Goal: Task Accomplishment & Management: Manage account settings

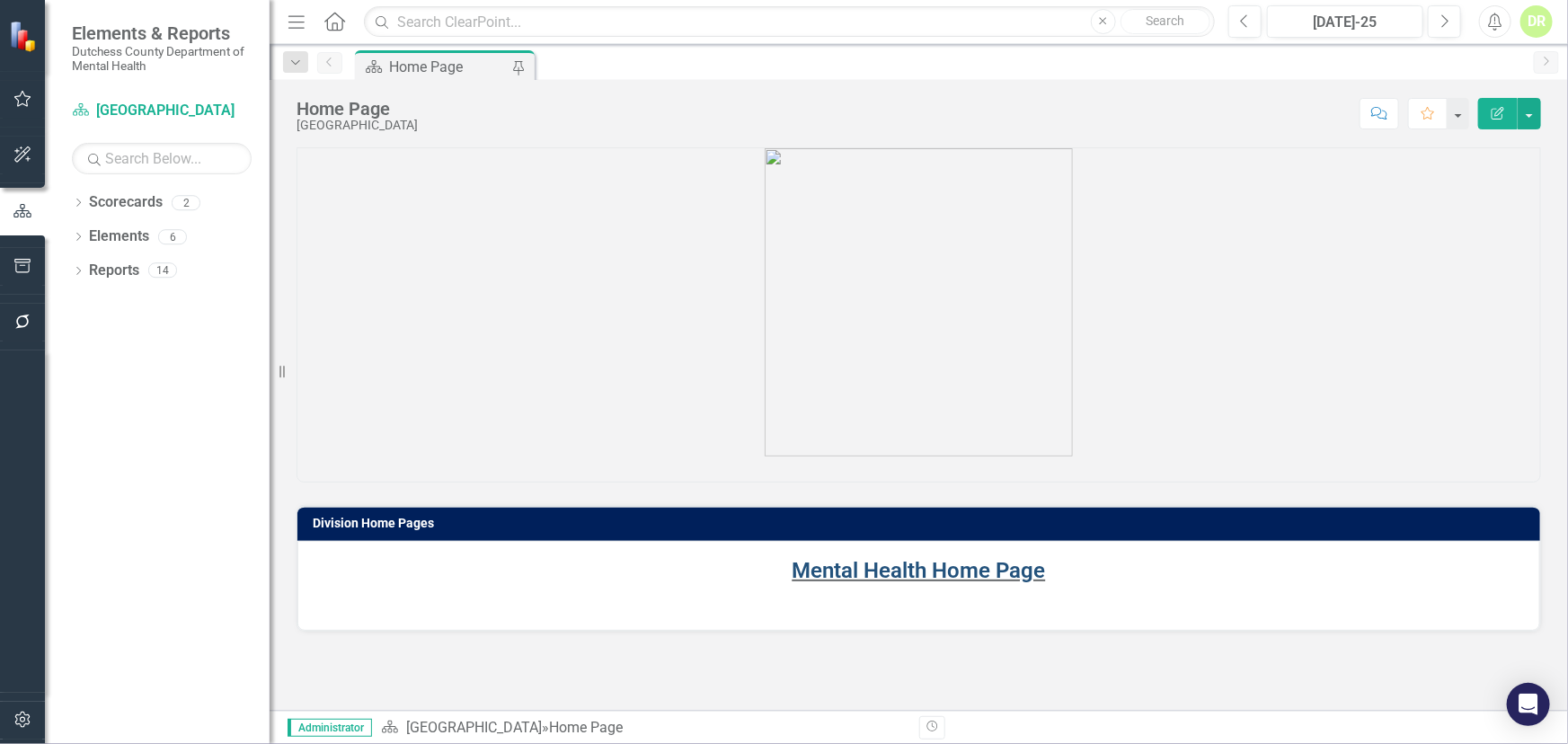
click at [820, 565] on link "Mental Health Home Page" at bounding box center [919, 571] width 253 height 25
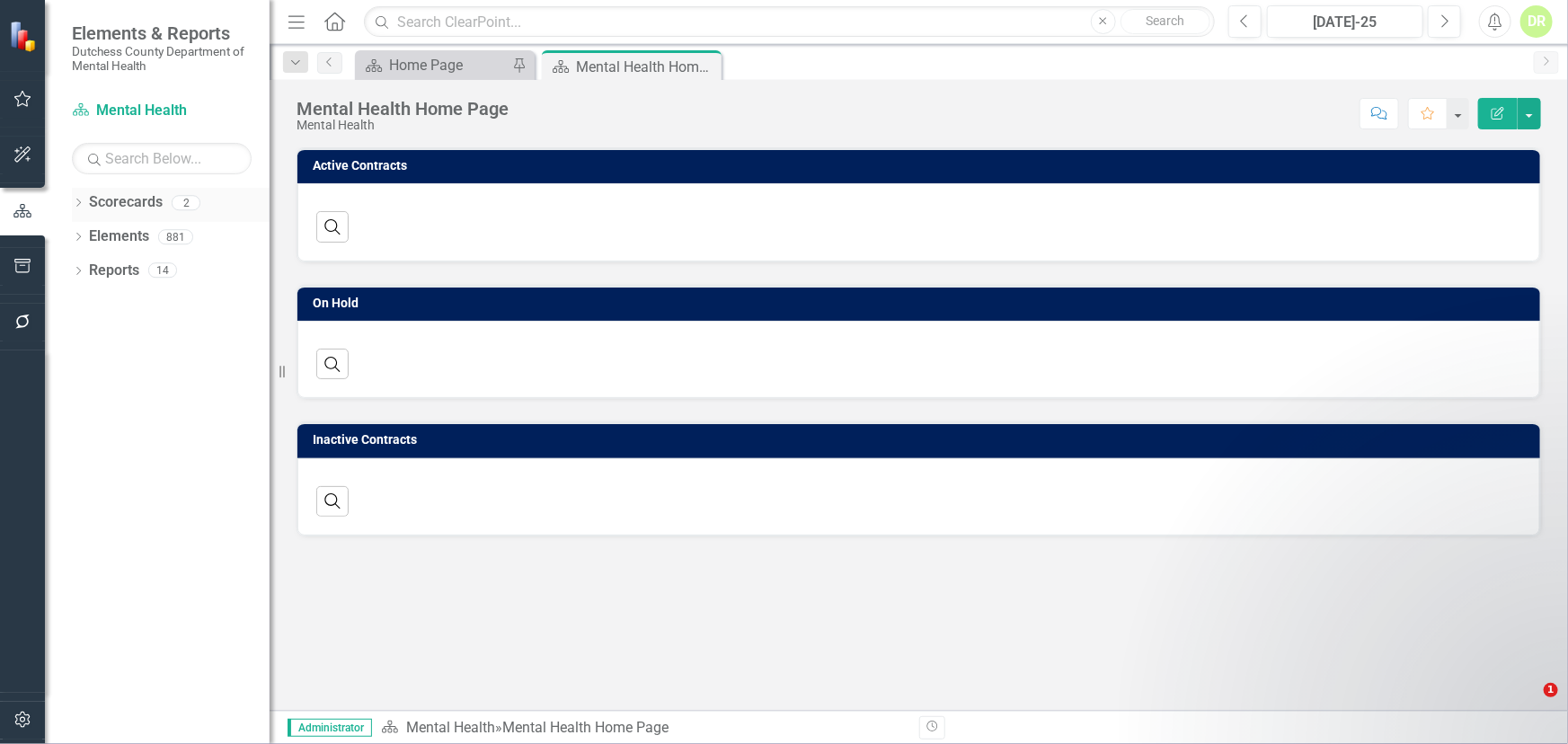
click at [123, 198] on link "Scorecards" at bounding box center [126, 202] width 74 height 20
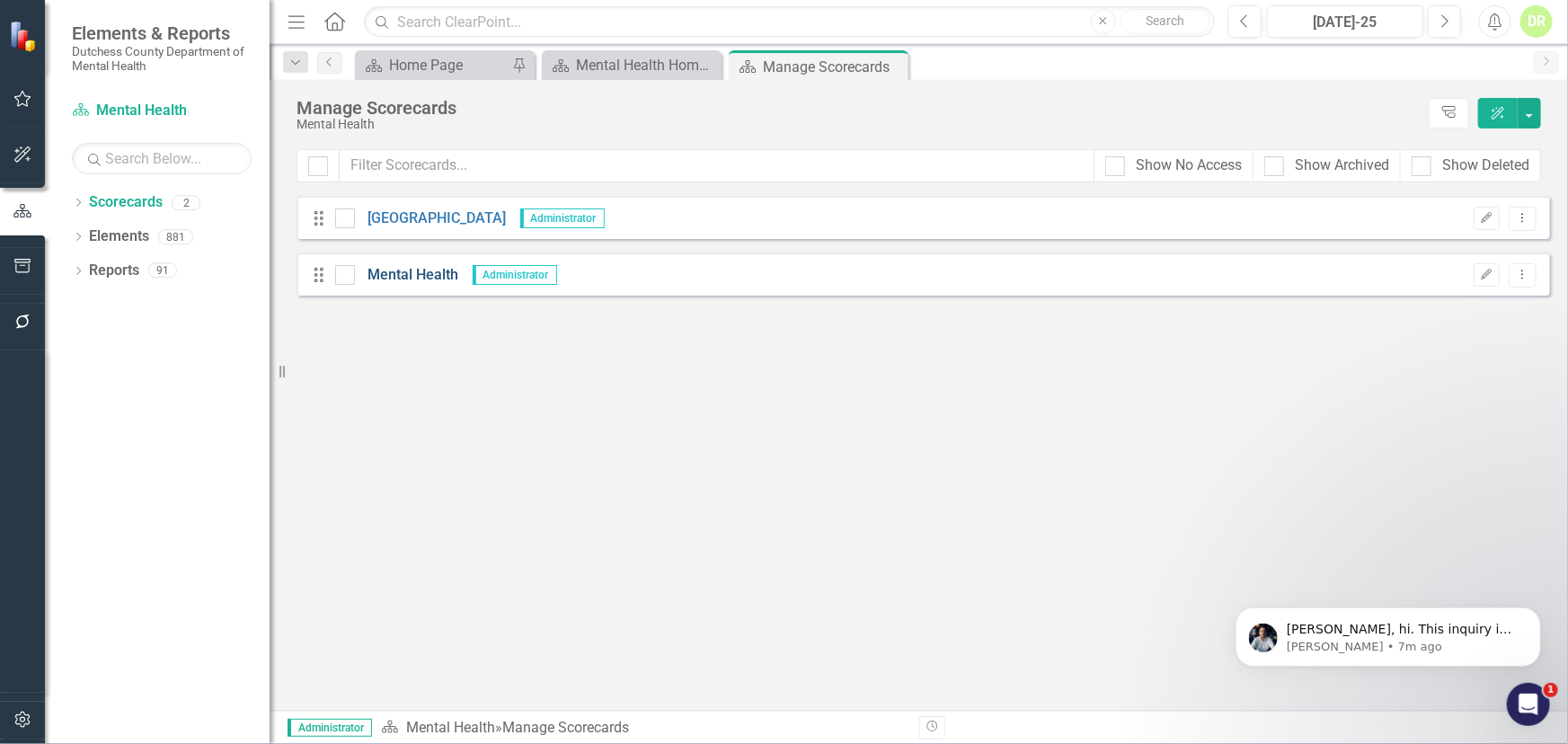
click at [405, 268] on link "Mental Health" at bounding box center [407, 275] width 105 height 20
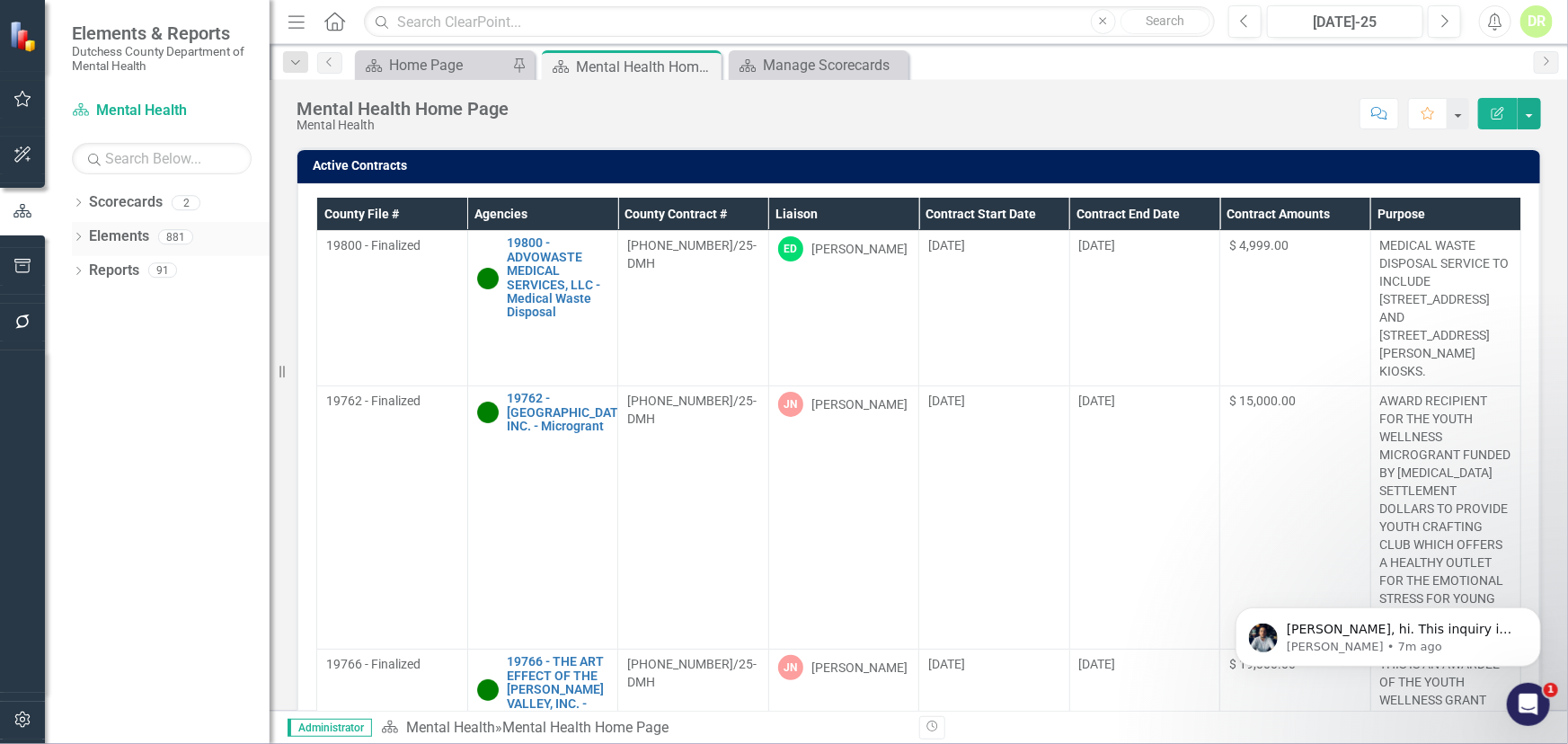
click at [116, 232] on link "Elements" at bounding box center [119, 236] width 60 height 20
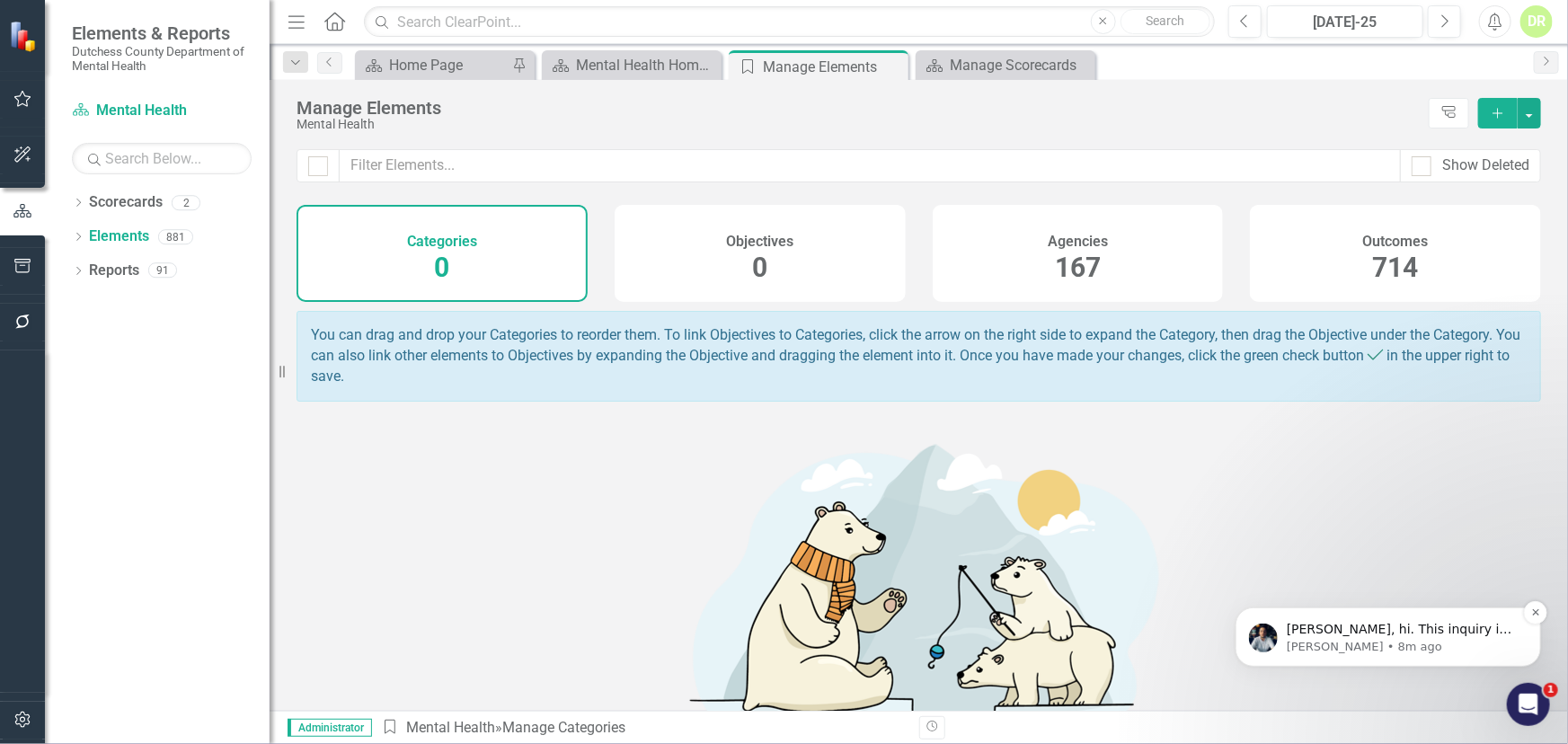
click at [1340, 648] on p "[PERSON_NAME] • 8m ago" at bounding box center [1401, 645] width 232 height 16
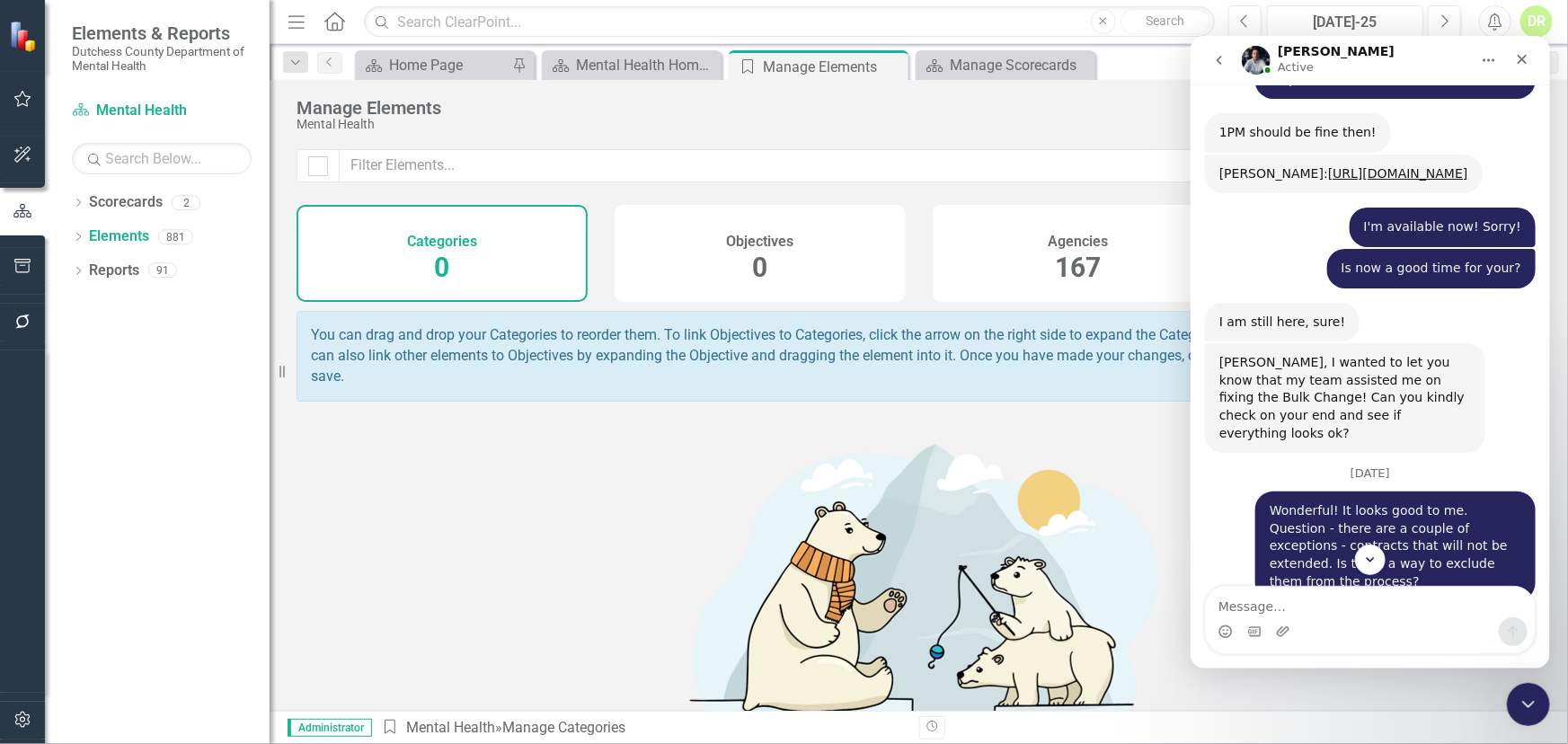
scroll to position [9617, 0]
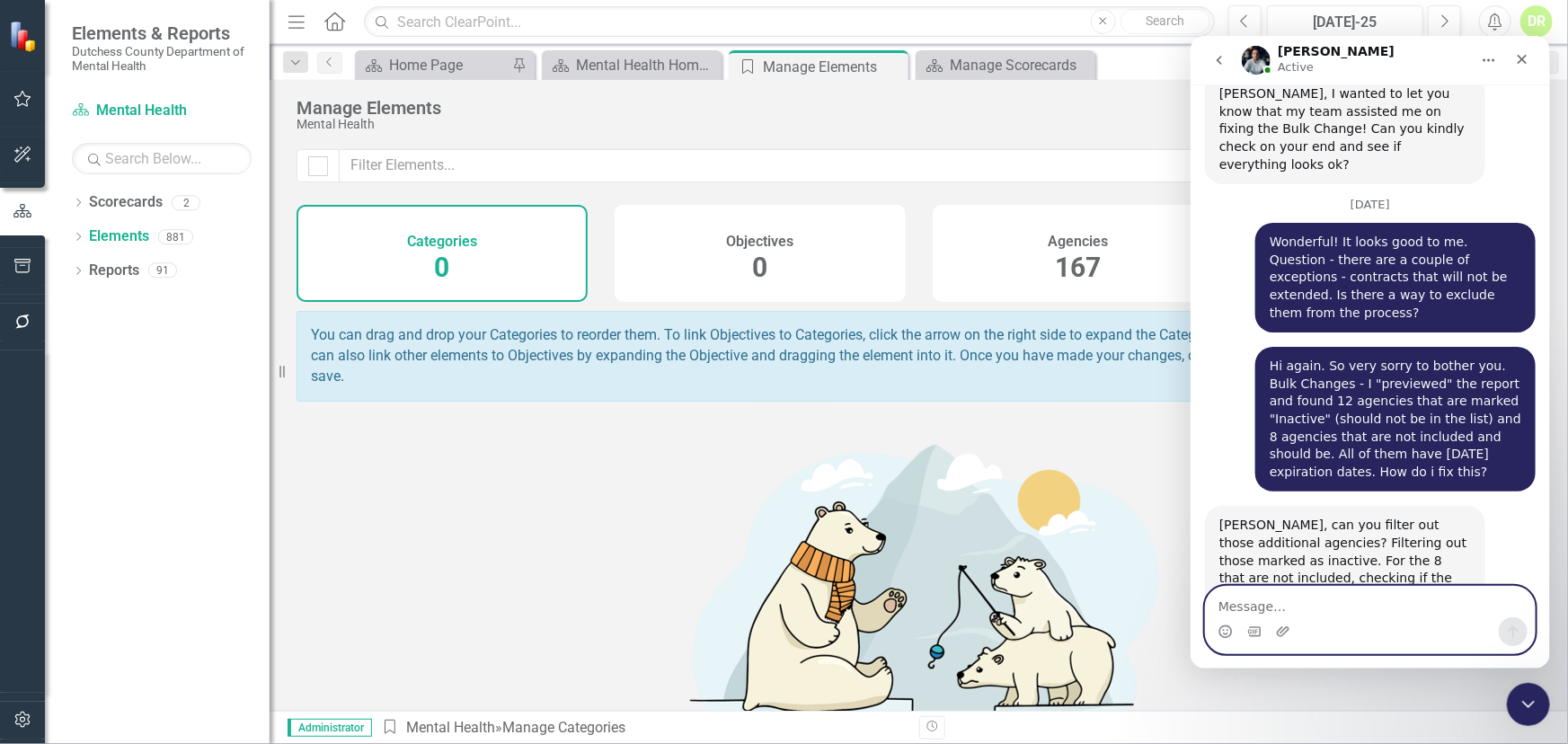
click at [1276, 597] on textarea "Message…" at bounding box center [1368, 602] width 329 height 31
type textarea "N"
type textarea "This is still for the bulk changes..."
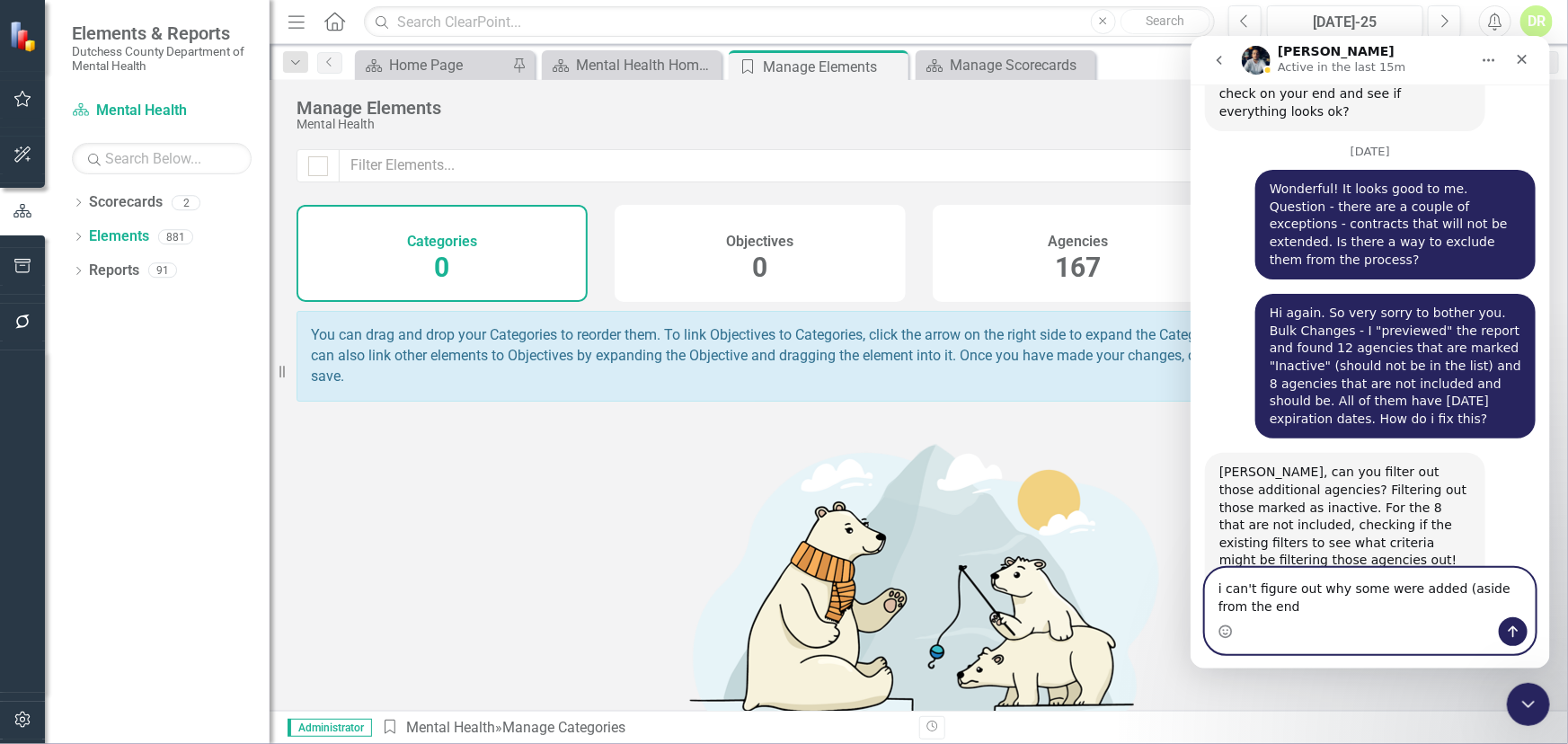
scroll to position [9688, 0]
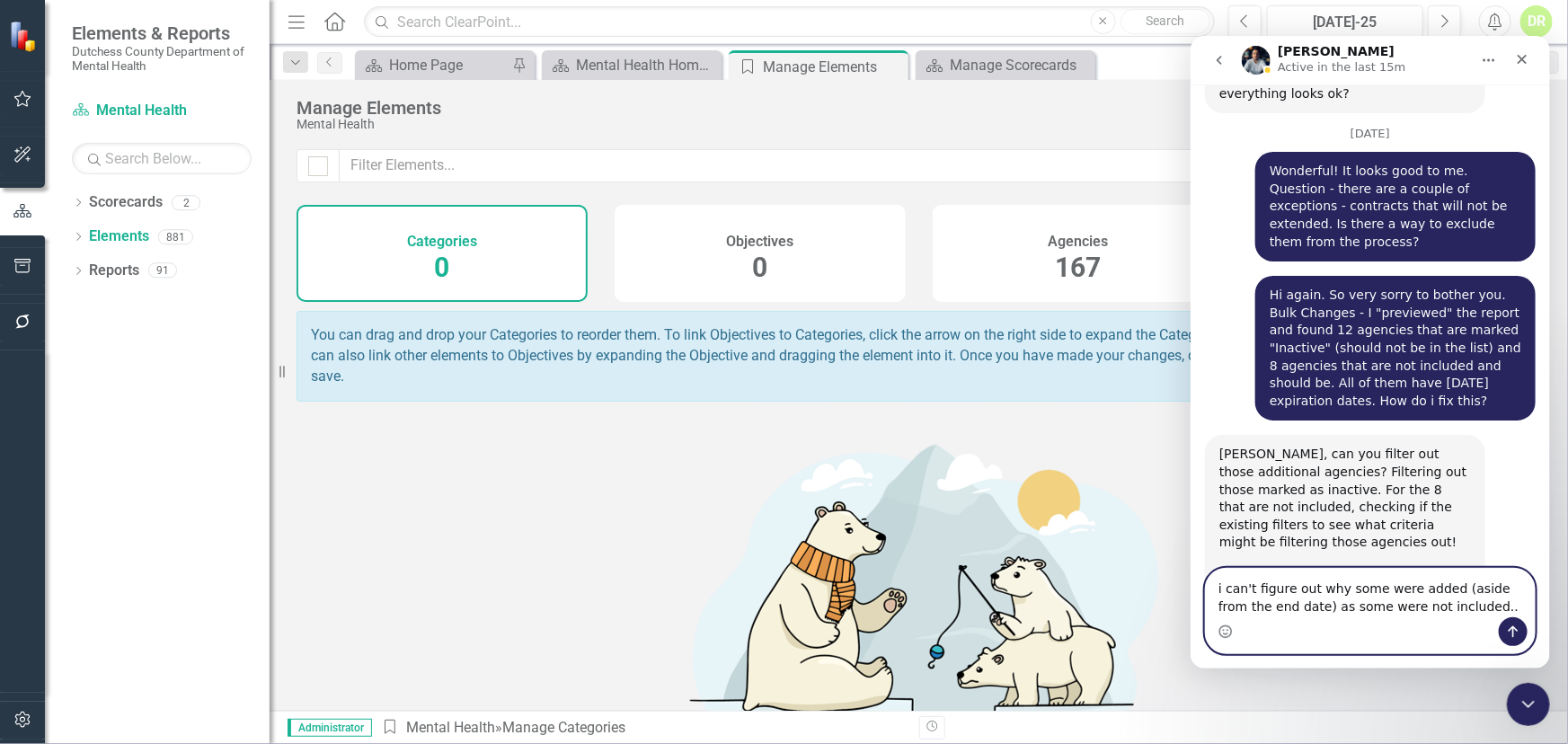
type textarea "i can't figure out why some were added (aside from the end date) as some were n…"
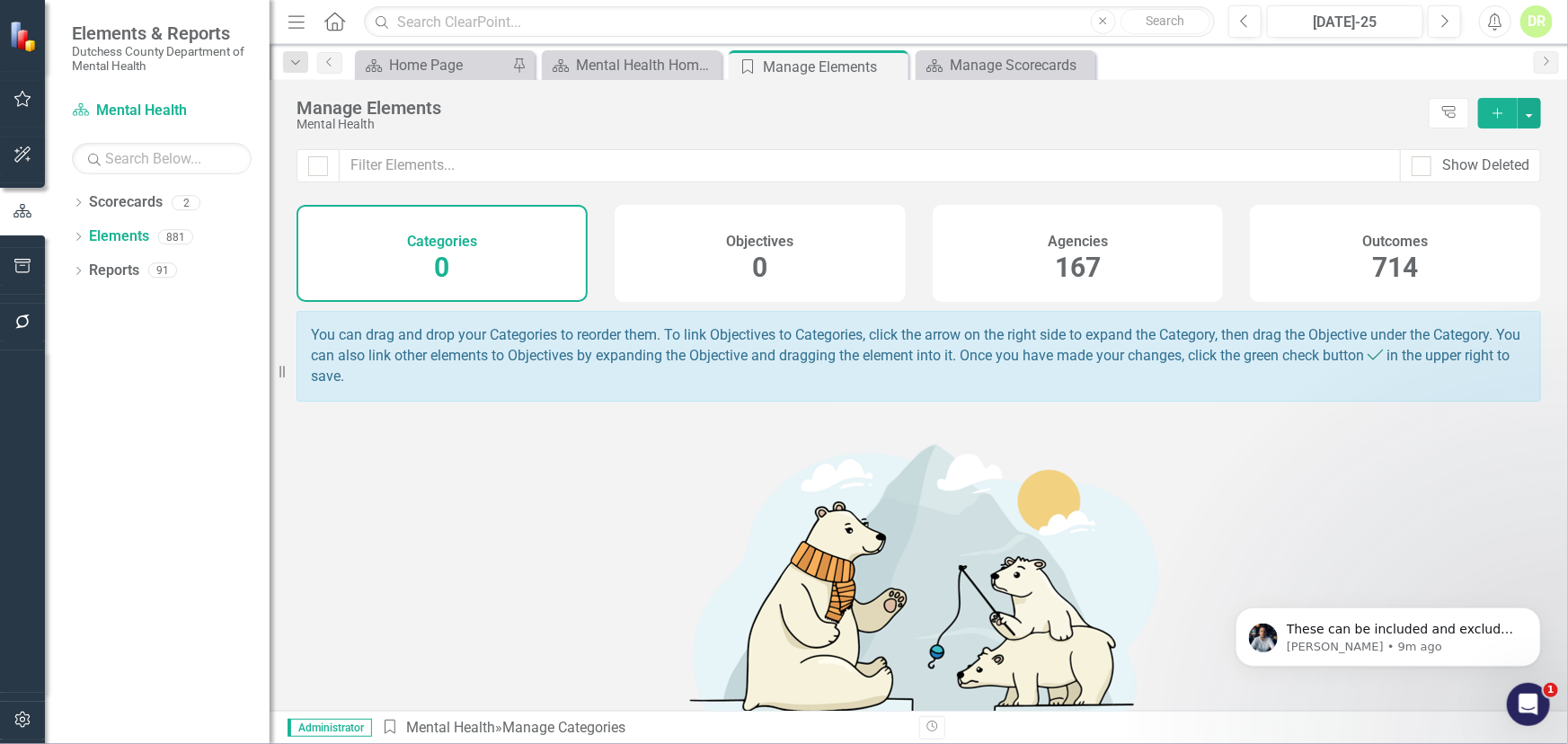
scroll to position [9835, 0]
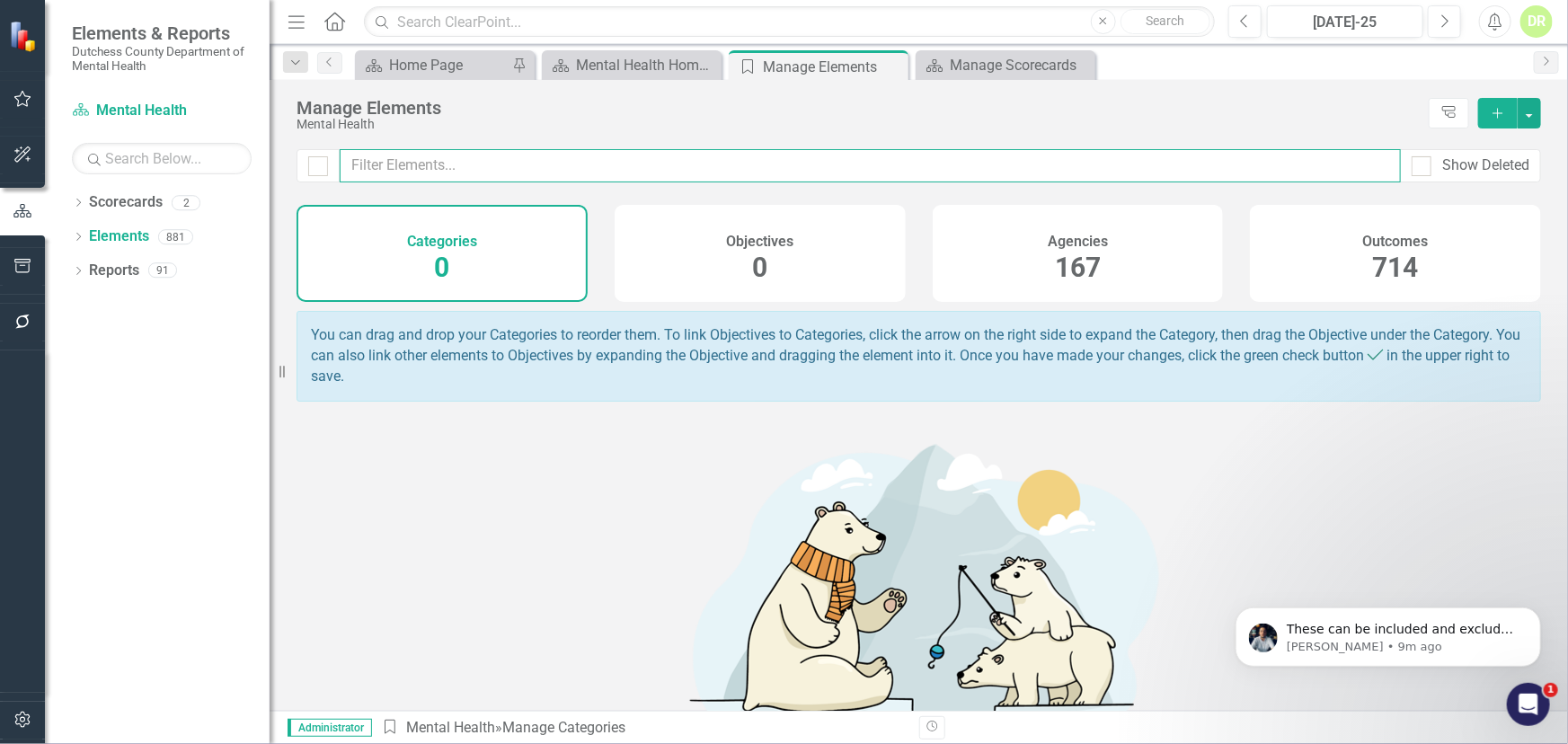
click at [608, 161] on input "text" at bounding box center [869, 166] width 1061 height 33
type input "cp"
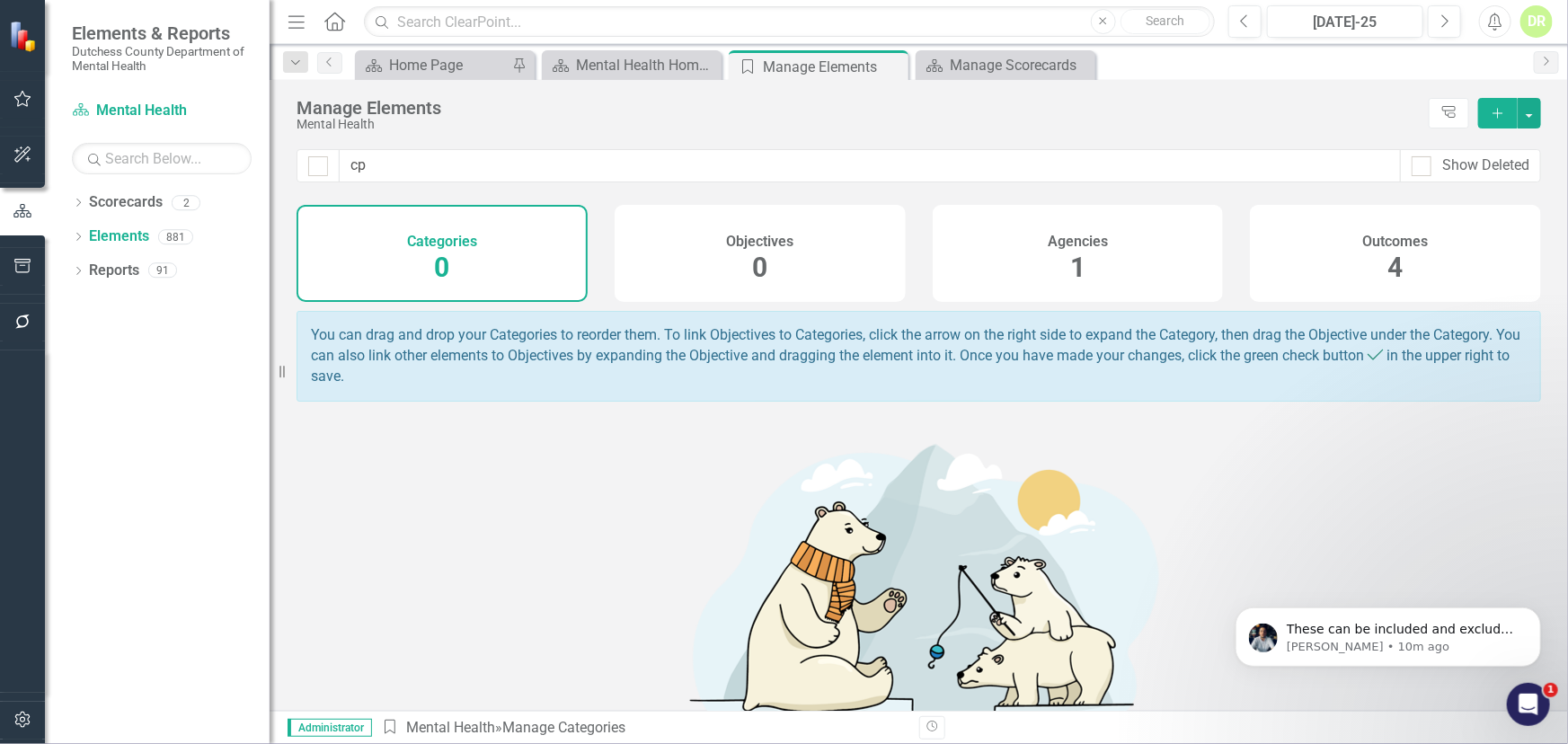
click at [1053, 258] on div "Agencies 1" at bounding box center [1078, 253] width 291 height 97
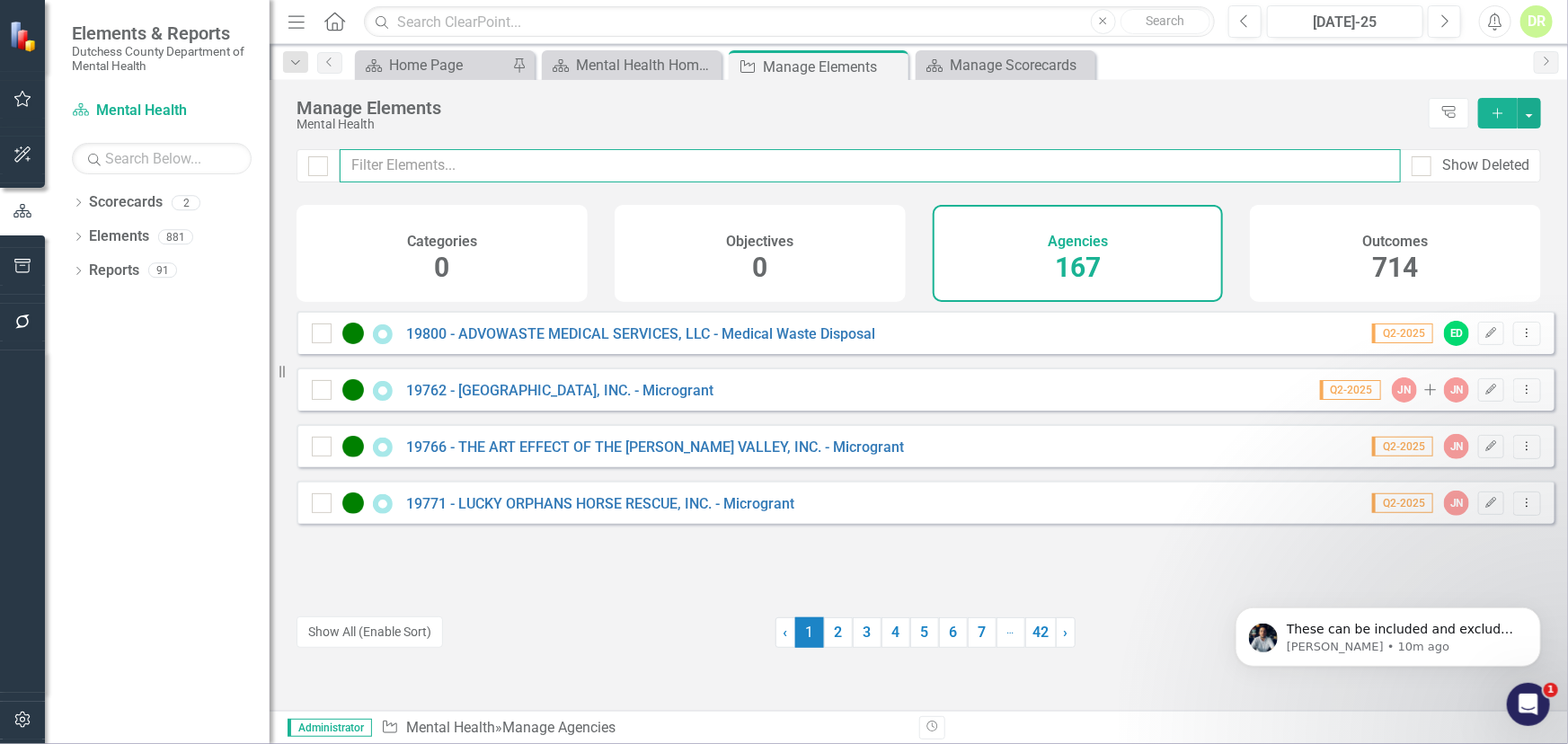
click at [405, 162] on input "text" at bounding box center [869, 166] width 1061 height 33
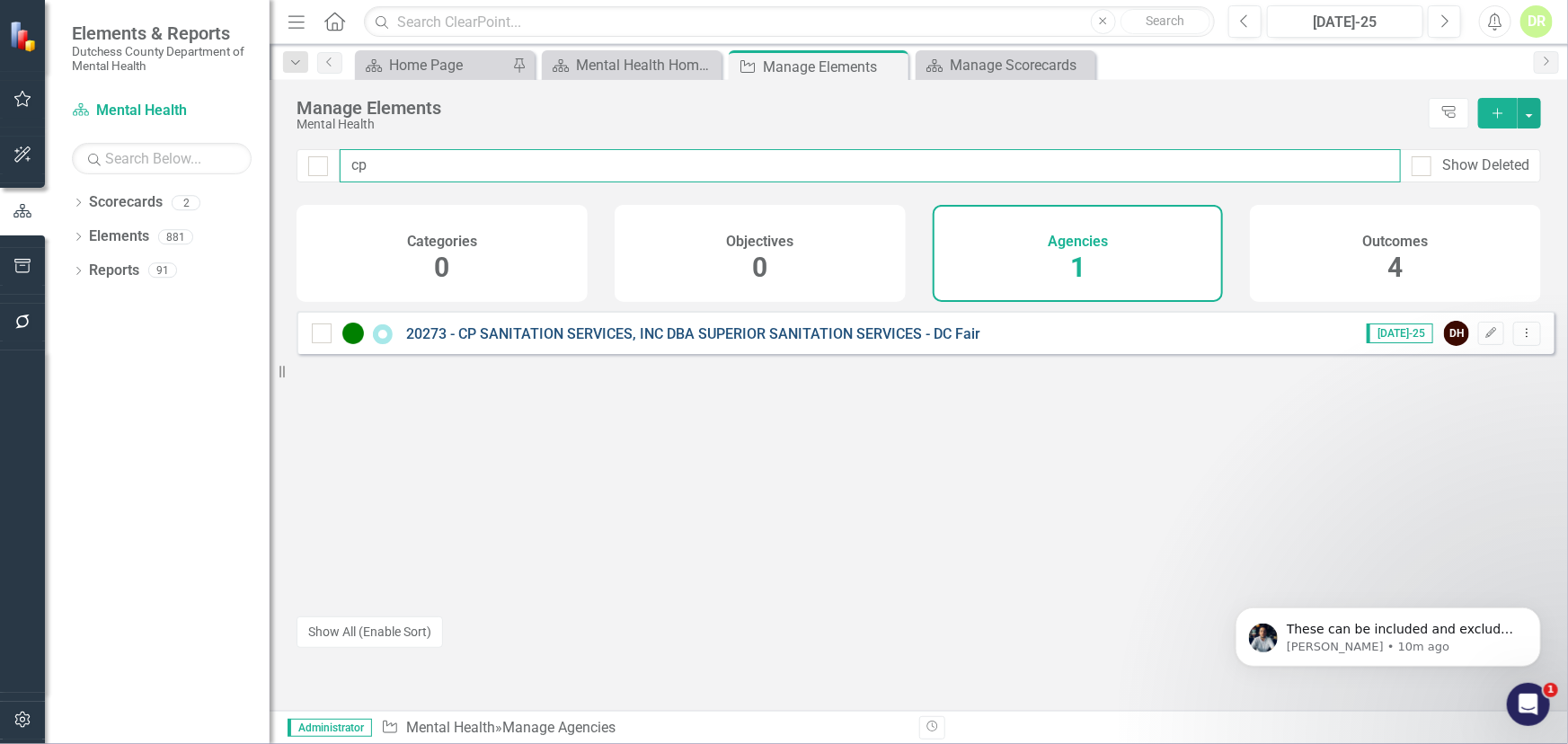
type input "cp"
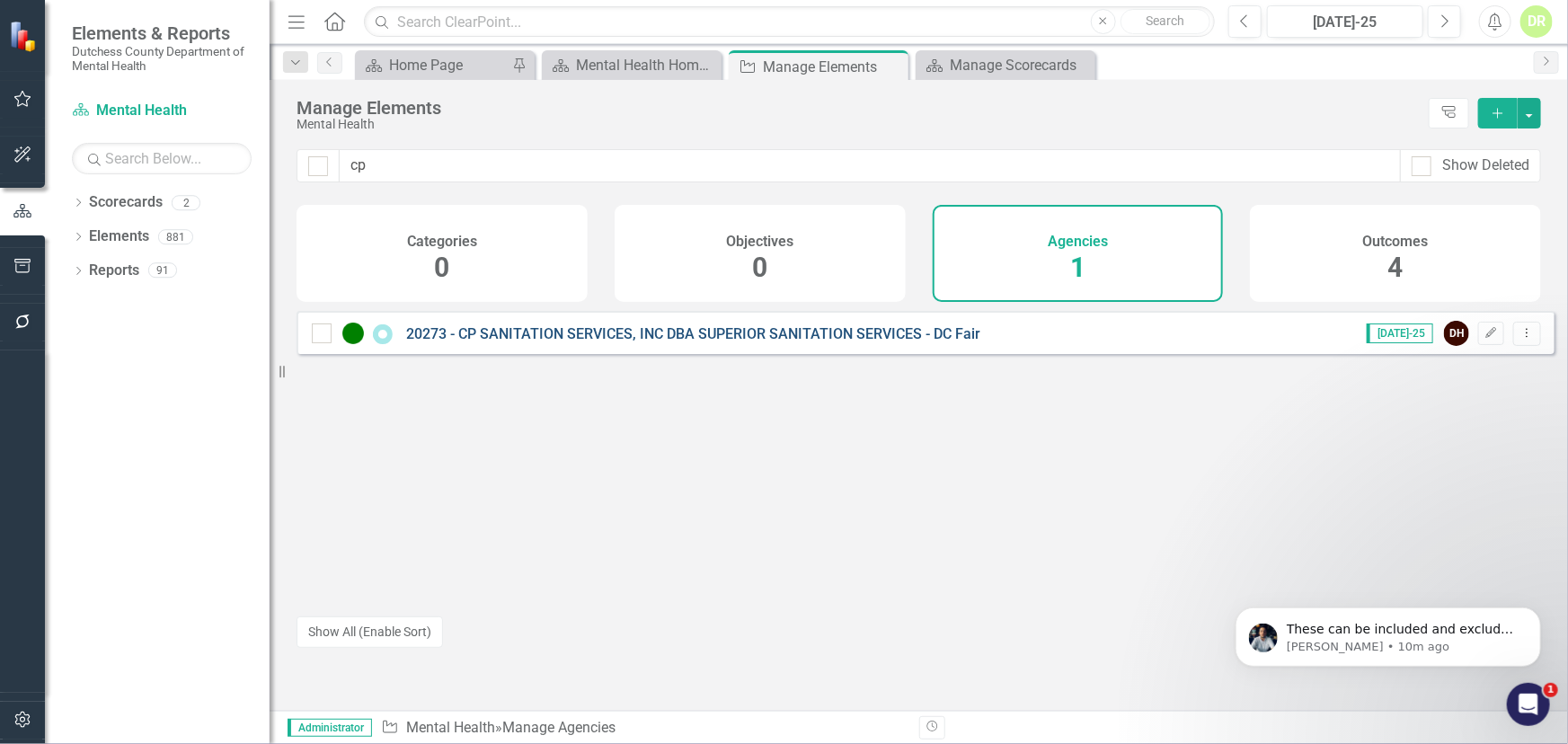
click at [455, 339] on link "20273 - CP SANITATION SERVICES, INC DBA SUPERIOR SANITATION SERVICES - DC Fair" at bounding box center [693, 334] width 575 height 17
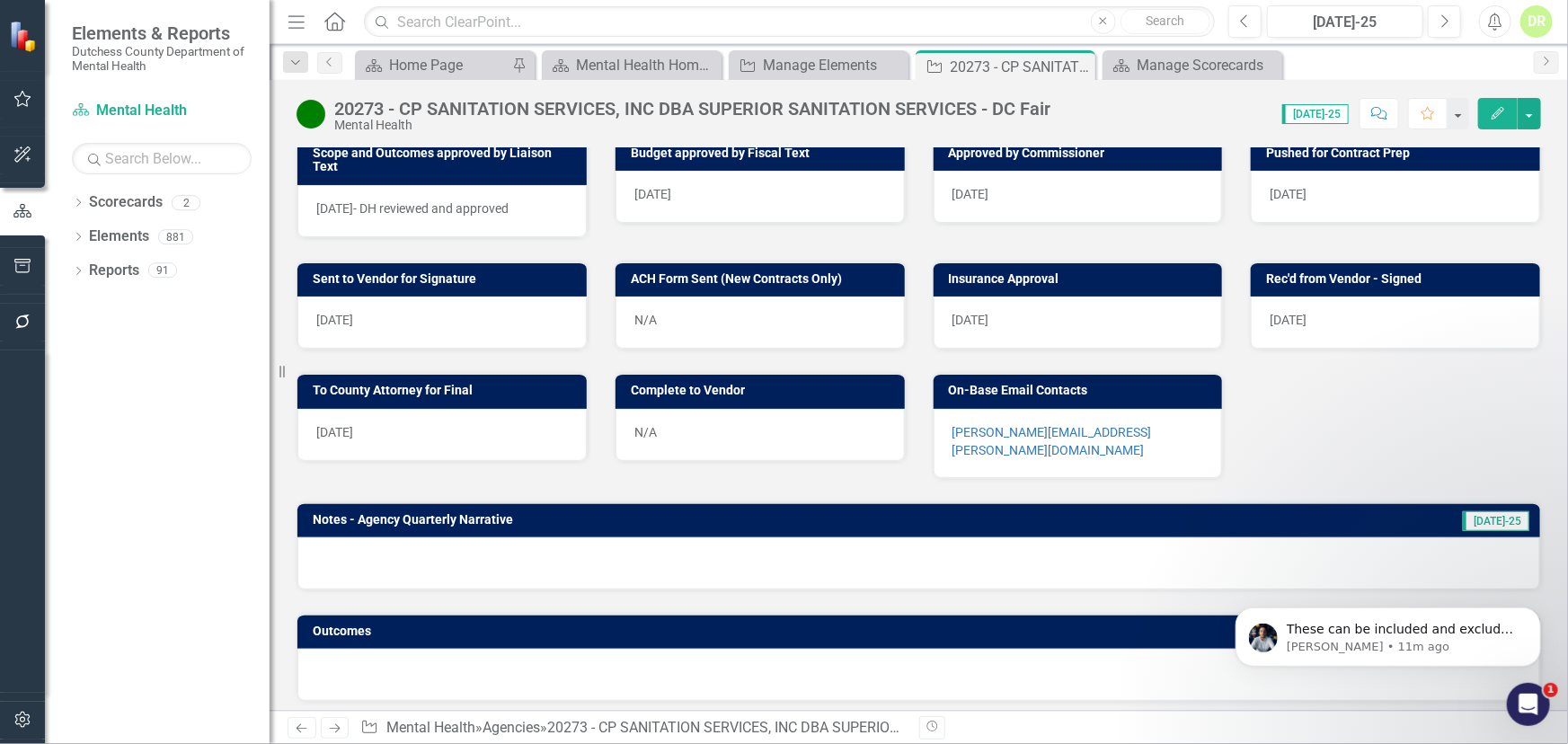
scroll to position [675, 0]
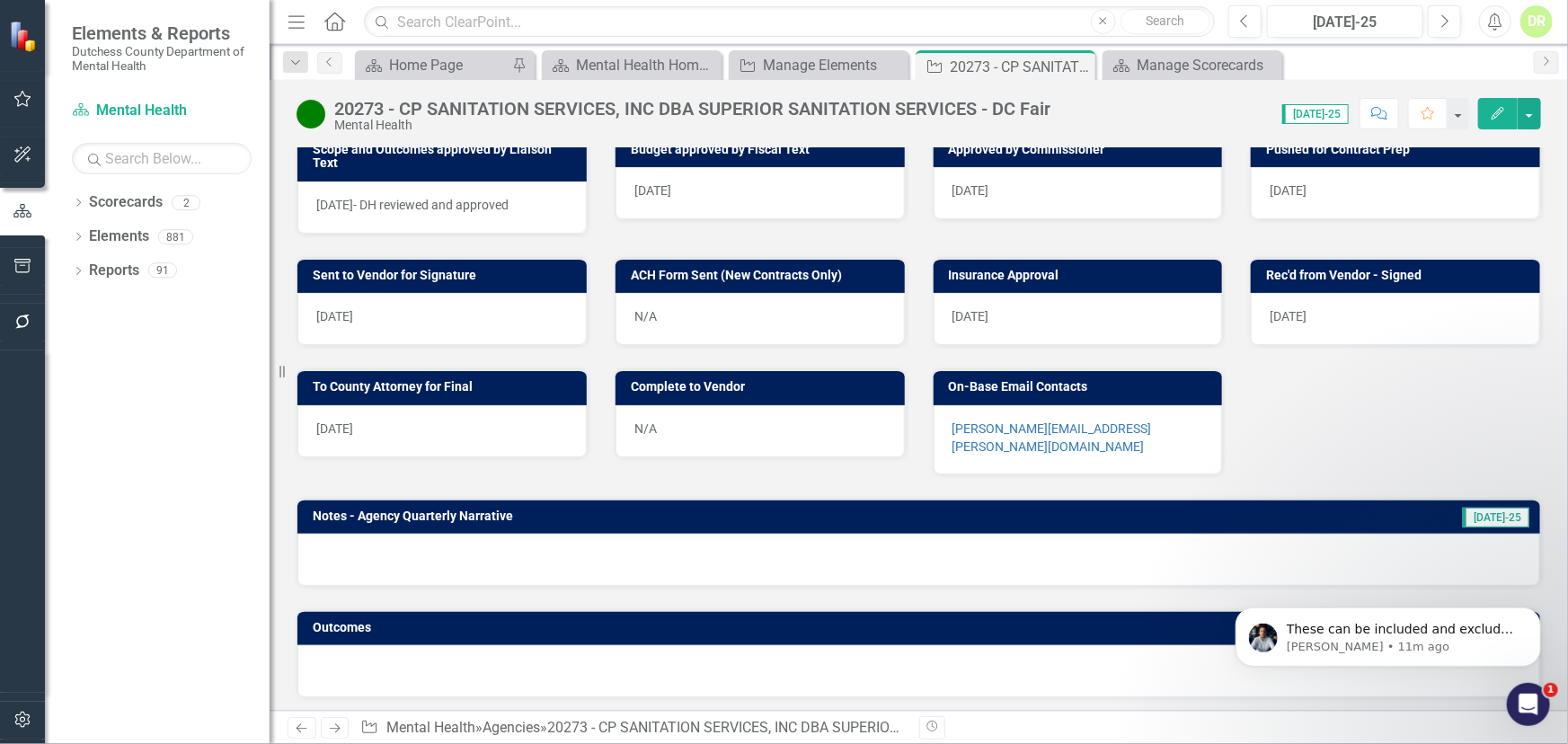
click at [674, 417] on div "N/A" at bounding box center [760, 431] width 290 height 52
click at [674, 417] on div "N/A" at bounding box center [760, 431] width 290 height 52
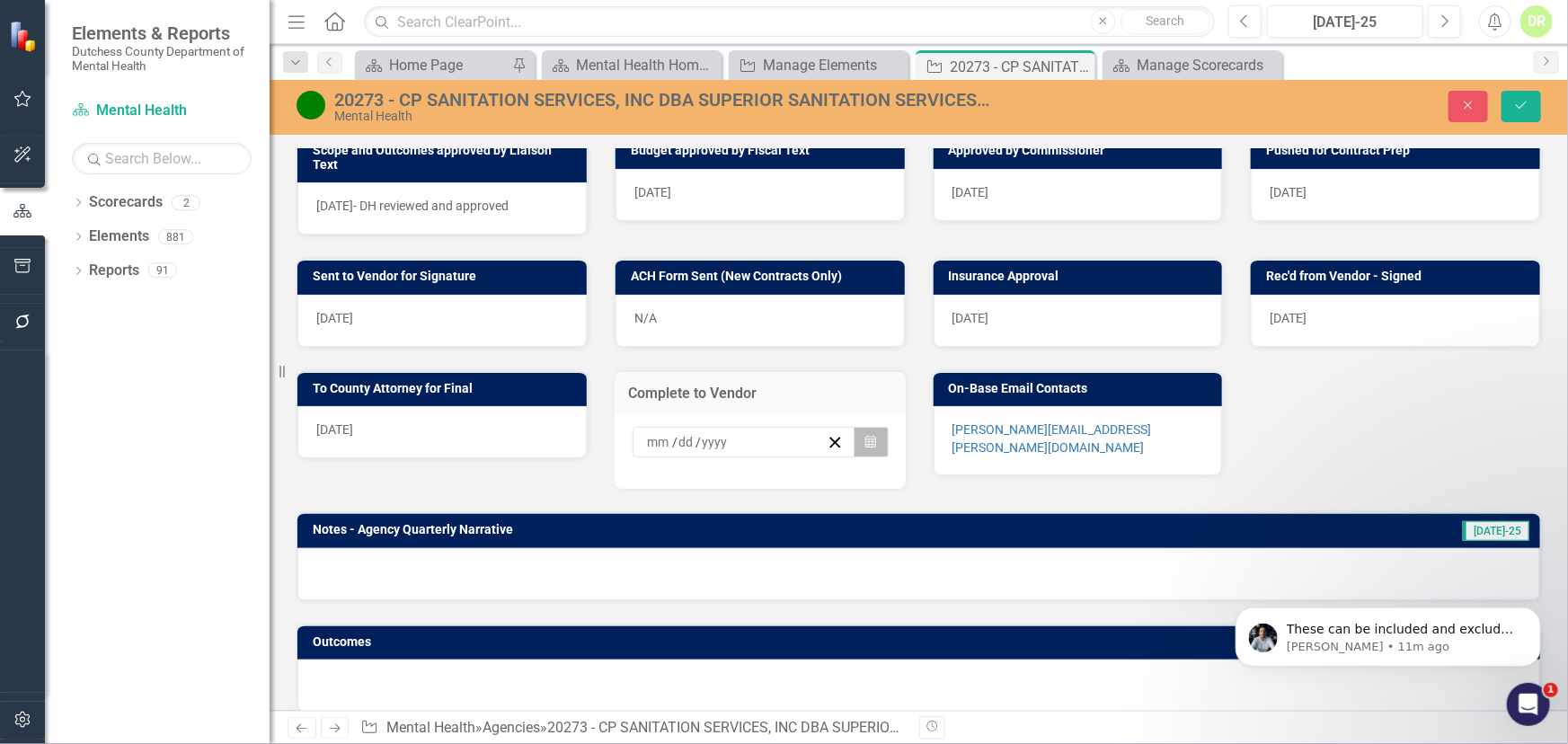
click at [865, 438] on icon "Calendar" at bounding box center [870, 442] width 11 height 13
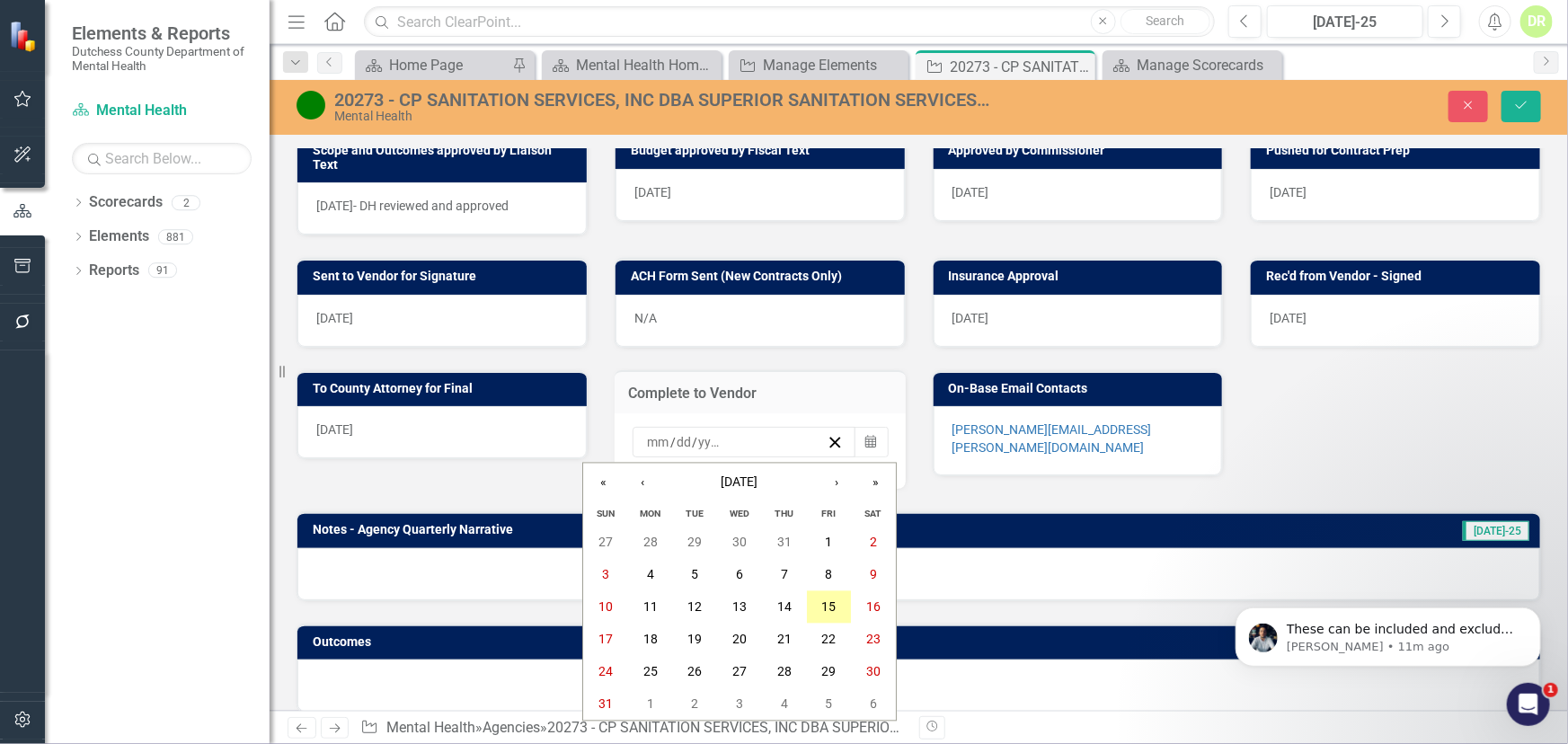
click at [831, 600] on abbr "15" at bounding box center [829, 606] width 15 height 15
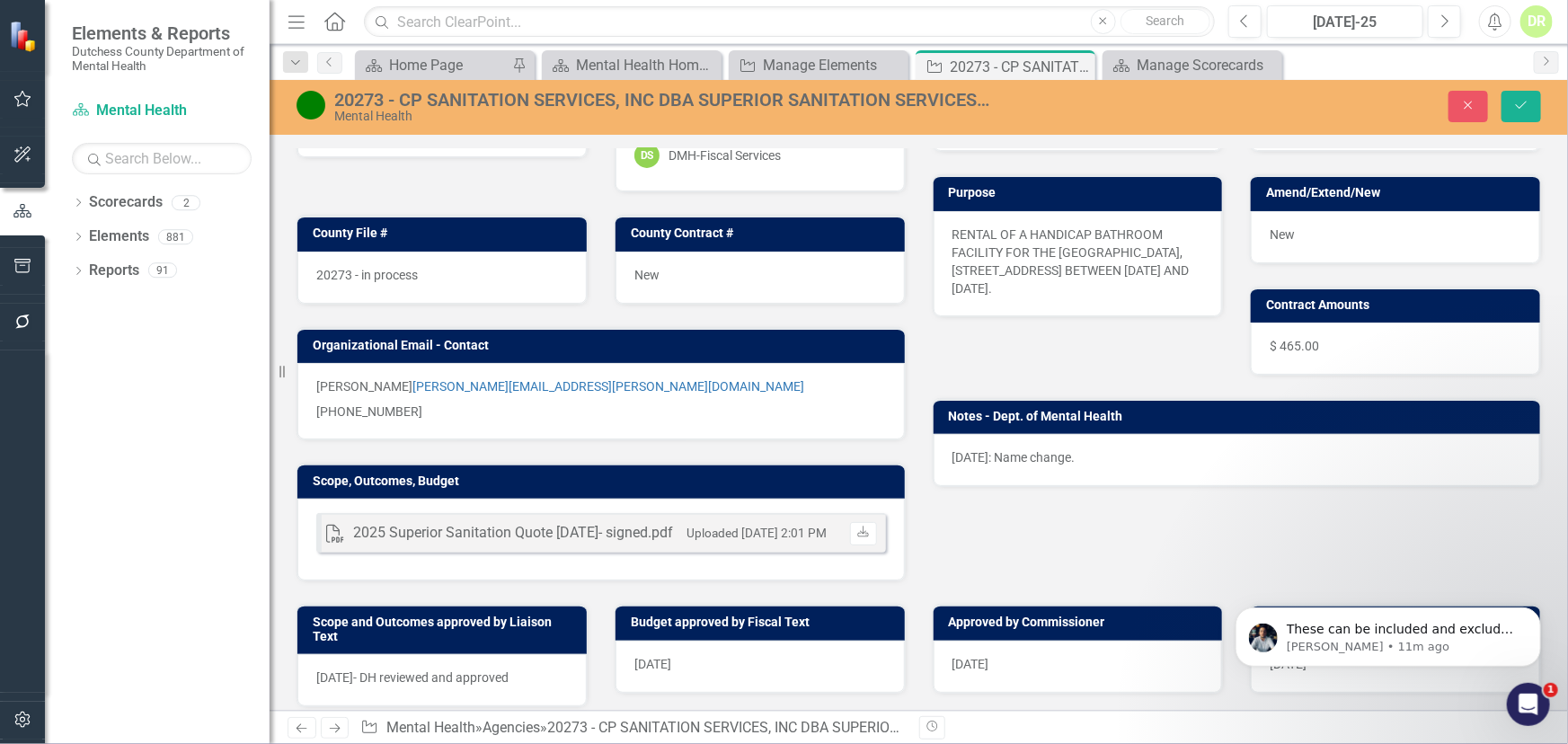
scroll to position [186, 0]
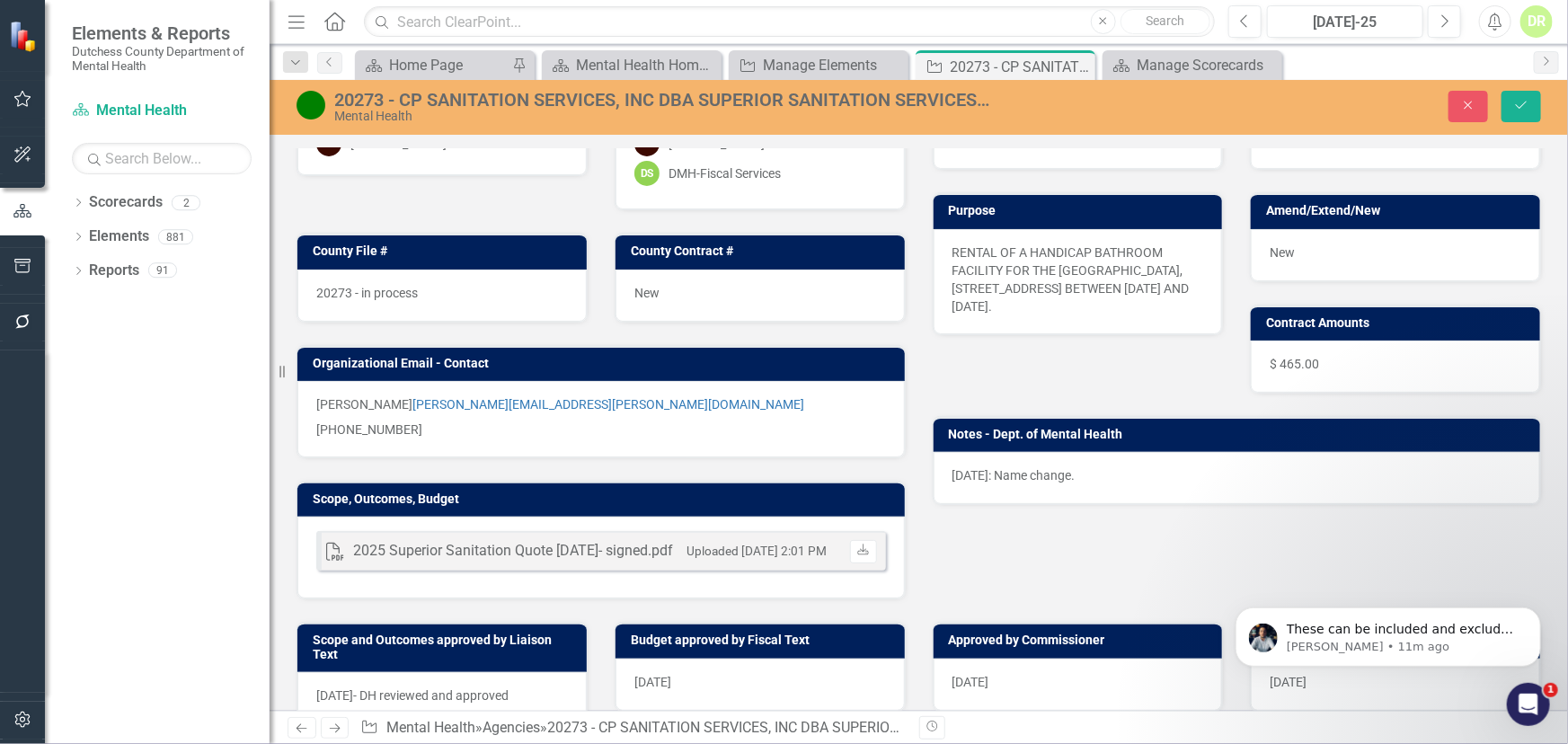
click at [686, 294] on div "New" at bounding box center [760, 295] width 290 height 52
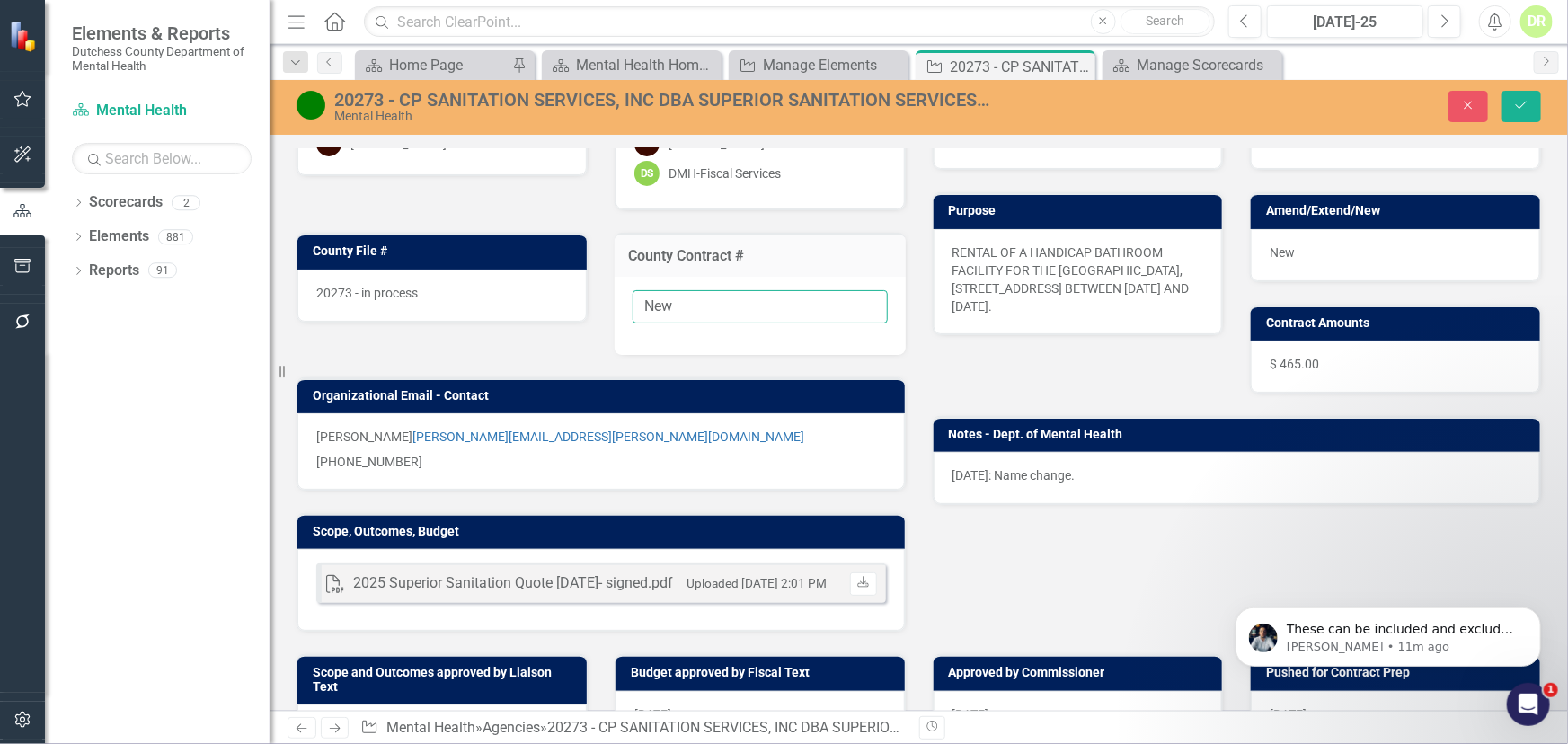
drag, startPoint x: 687, startPoint y: 301, endPoint x: 401, endPoint y: 332, distance: 287.7
click at [401, 332] on div "Liaison DH [PERSON_NAME] Internal Copy To DH [PERSON_NAME] DS DMH-Fiscal Servic…" at bounding box center [601, 345] width 636 height 574
paste input "[PHONE_NUMBER]/25-DMH"
type input "[PHONE_NUMBER]/25-DMH"
click at [389, 294] on span "20273 - in process" at bounding box center [366, 293] width 102 height 15
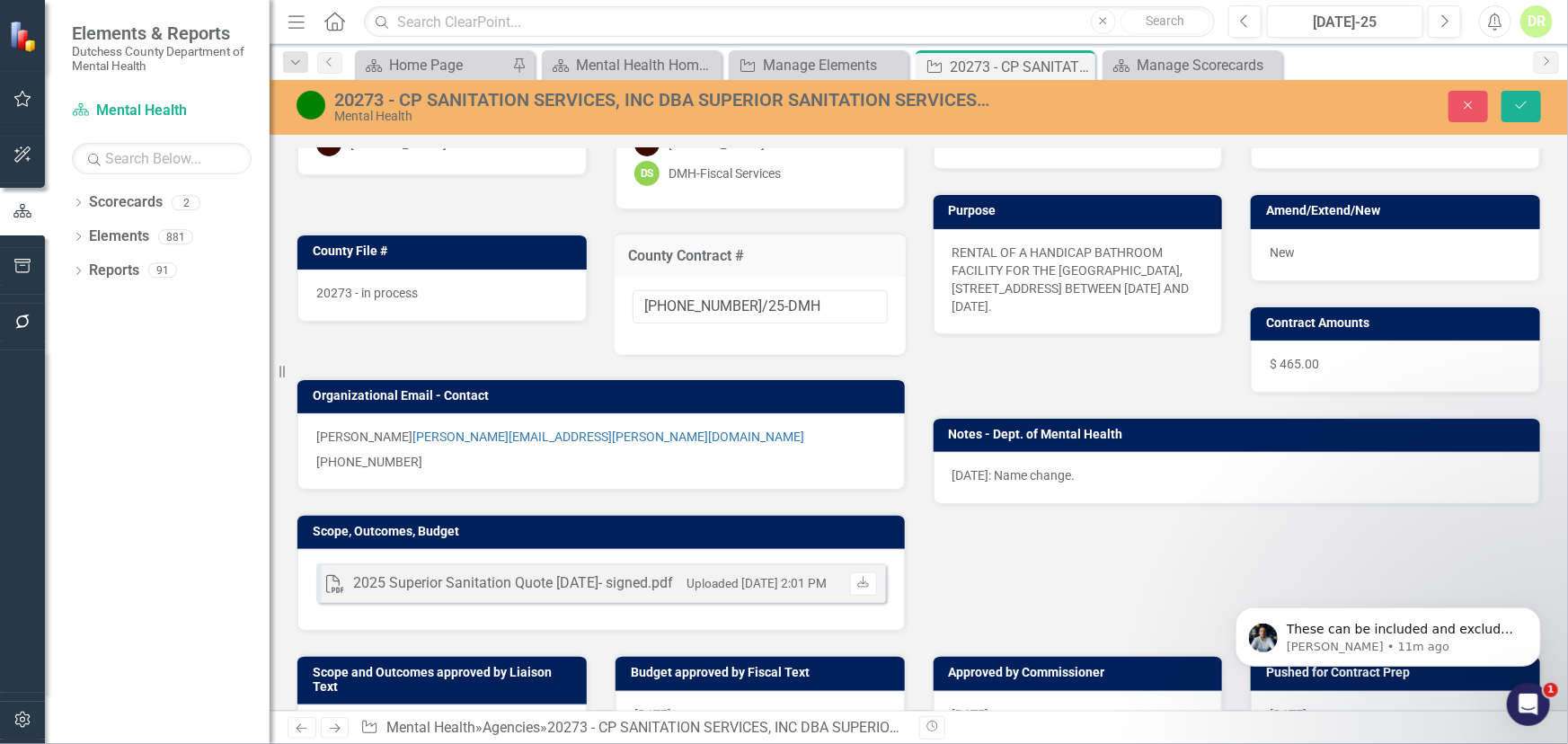
click at [389, 294] on span "20273 - in process" at bounding box center [366, 293] width 102 height 15
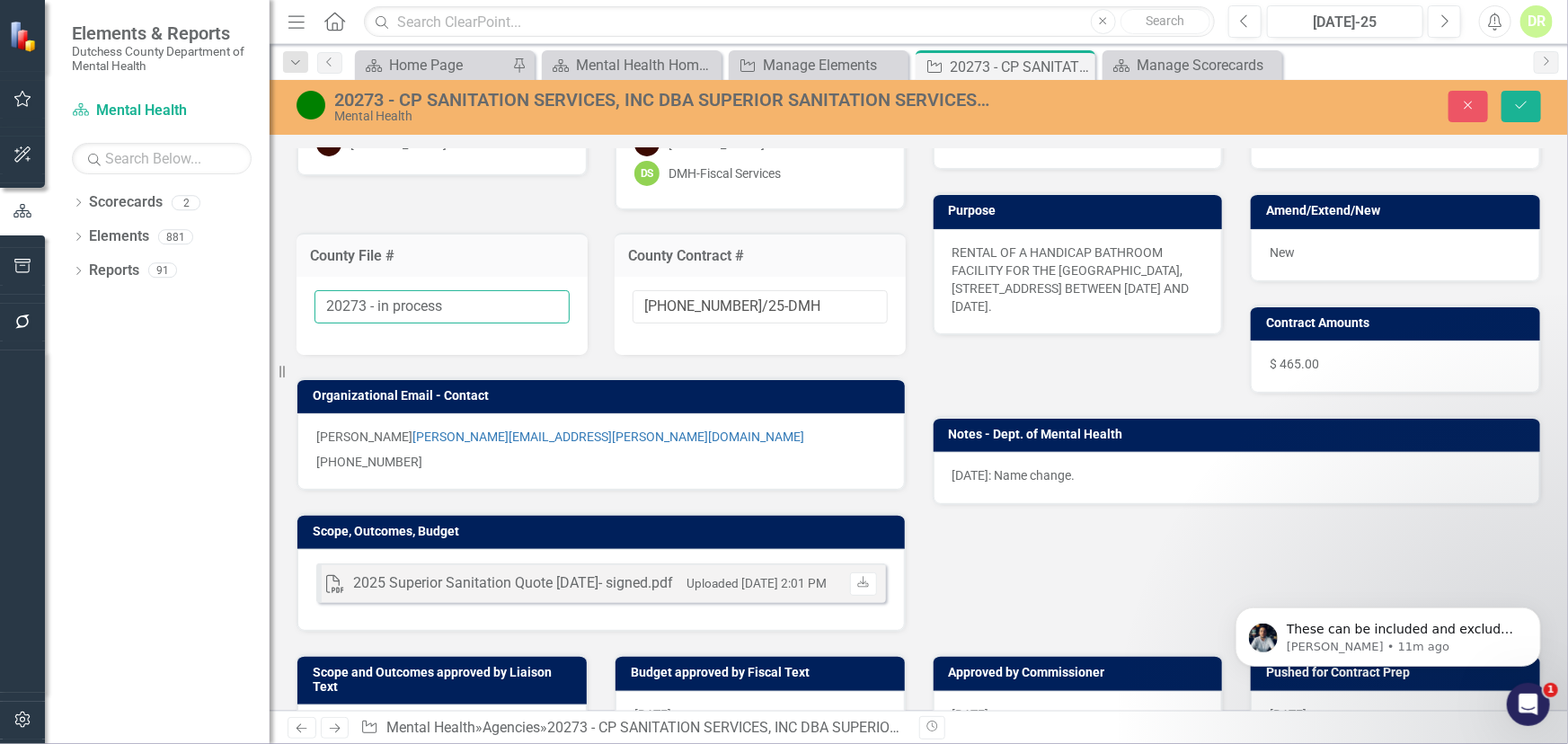
drag, startPoint x: 433, startPoint y: 316, endPoint x: 377, endPoint y: 311, distance: 56.2
click at [377, 311] on input "20273 - in process" at bounding box center [442, 307] width 255 height 33
type input "20273 - Finalized"
drag, startPoint x: 1521, startPoint y: 101, endPoint x: 1195, endPoint y: 231, distance: 351.0
click at [1521, 101] on icon "Save" at bounding box center [1521, 105] width 16 height 13
